Goal: Task Accomplishment & Management: Complete application form

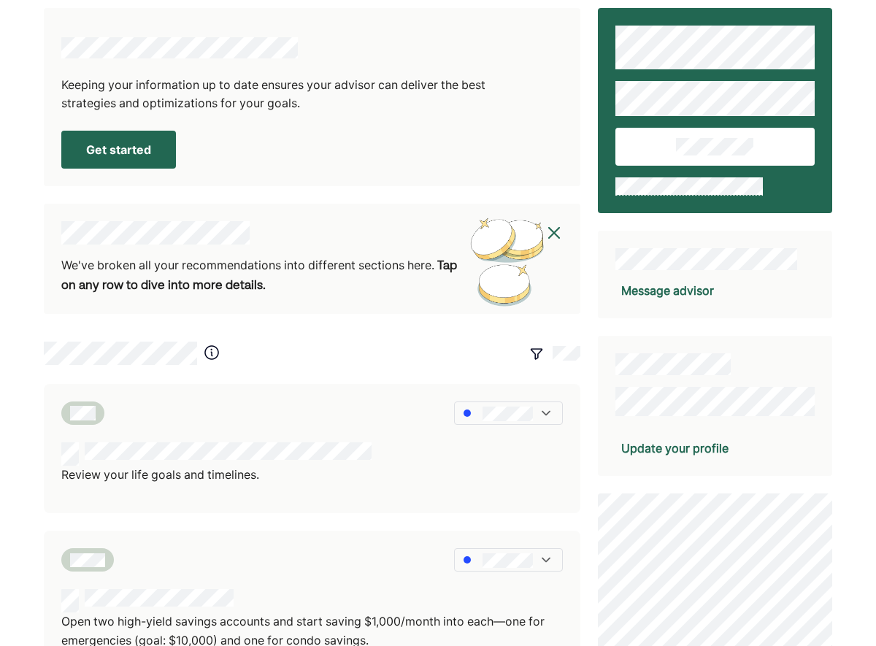
scroll to position [8, 0]
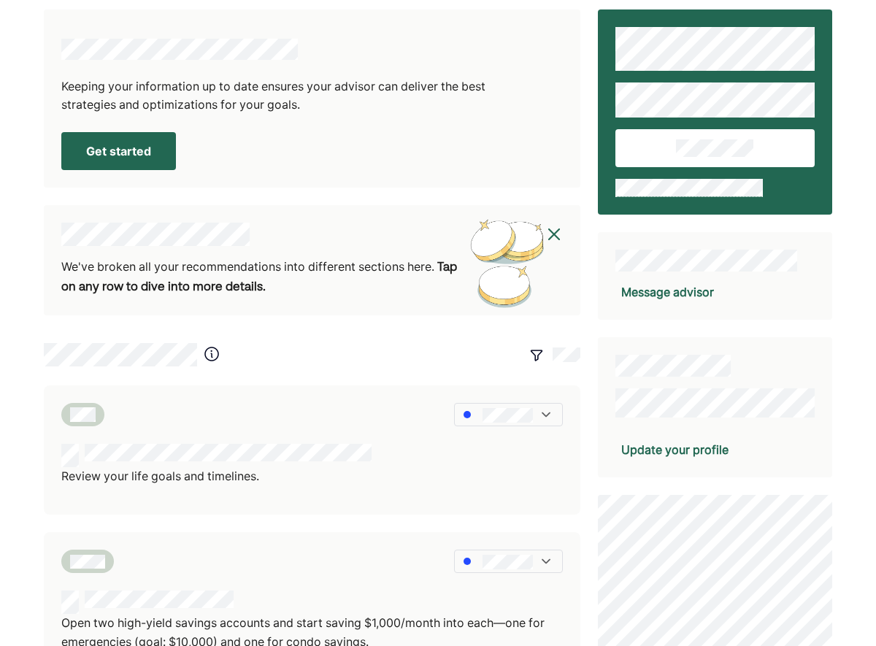
click at [146, 147] on button "Get started" at bounding box center [118, 151] width 115 height 38
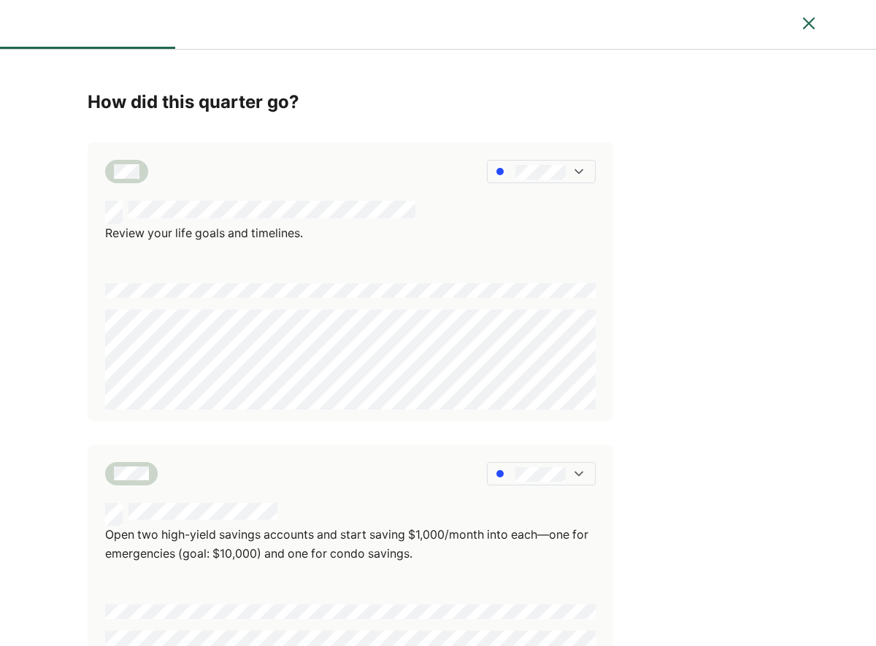
click at [588, 171] on div at bounding box center [541, 171] width 109 height 23
click at [588, 170] on div at bounding box center [541, 171] width 109 height 23
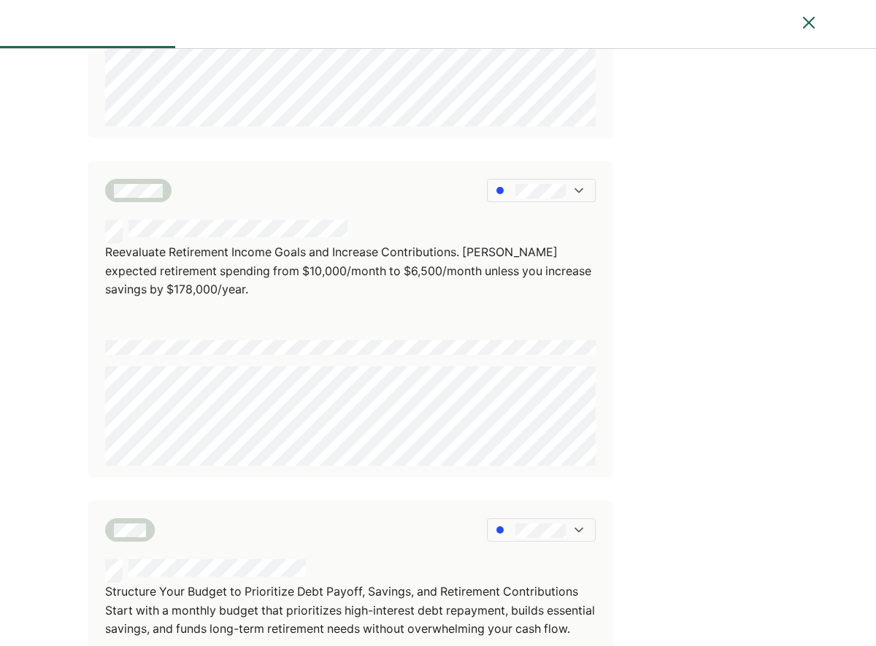
scroll to position [1172, 0]
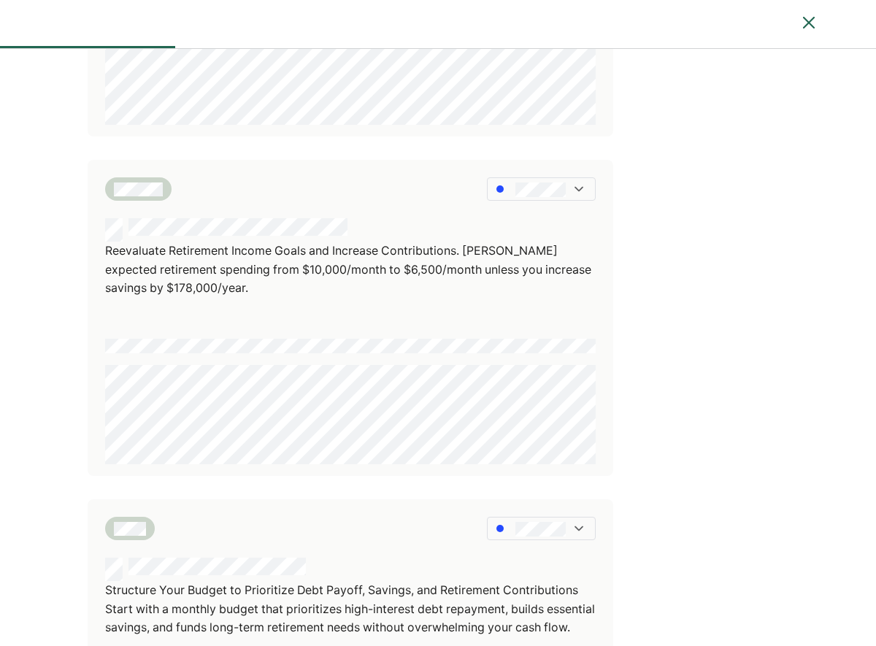
click at [580, 187] on img at bounding box center [579, 189] width 15 height 15
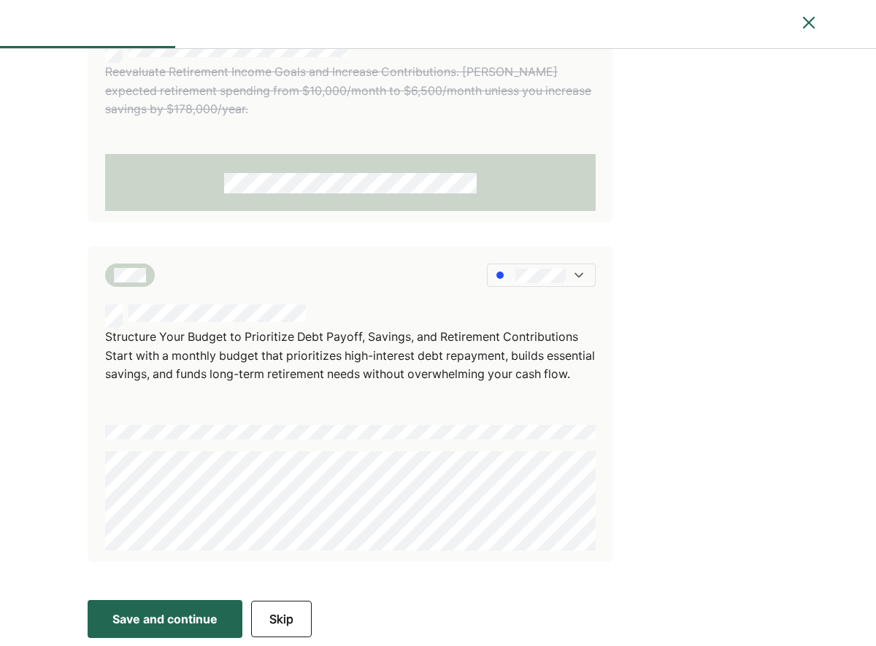
scroll to position [1368, 0]
click at [195, 619] on div "Save and continue" at bounding box center [164, 620] width 105 height 18
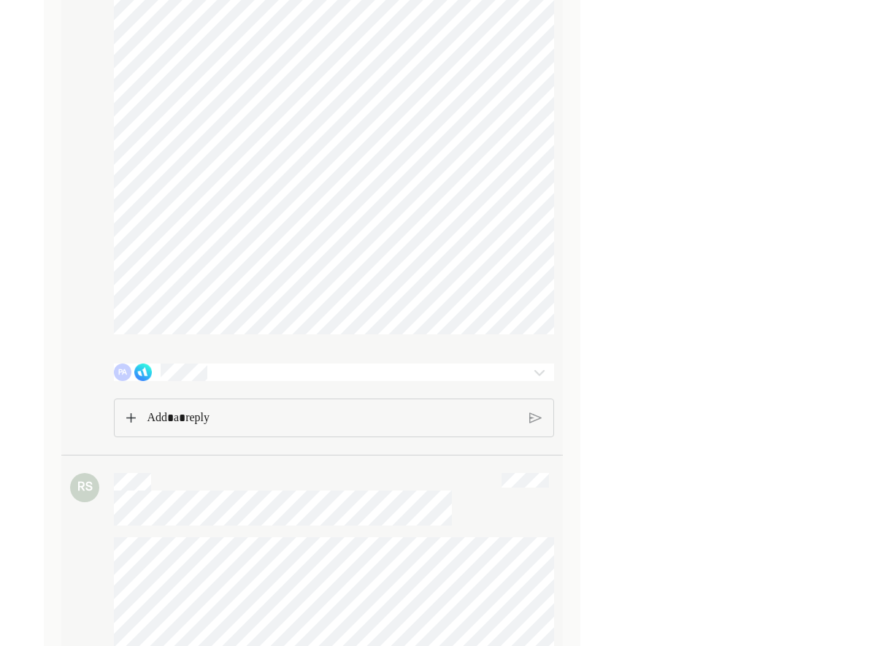
scroll to position [1822, 0]
